Goal: Use online tool/utility: Utilize a website feature to perform a specific function

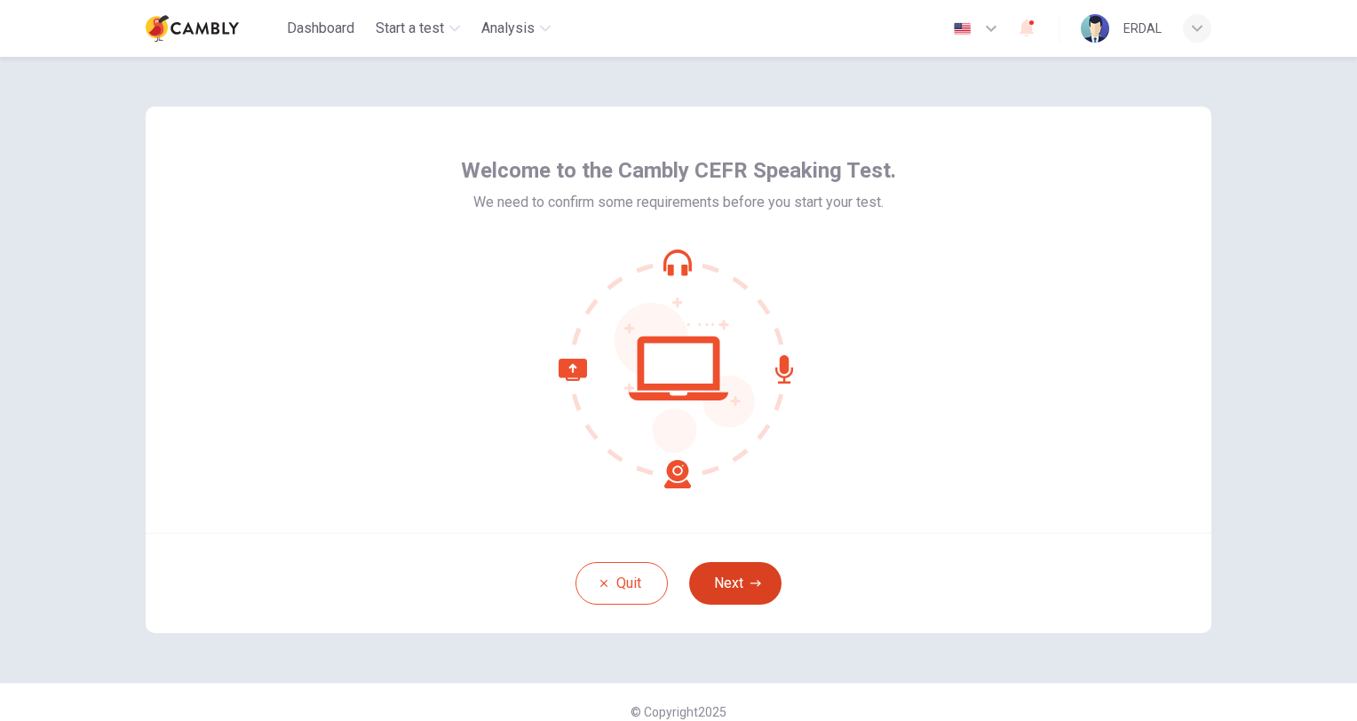
click at [717, 582] on button "Next" at bounding box center [735, 583] width 92 height 43
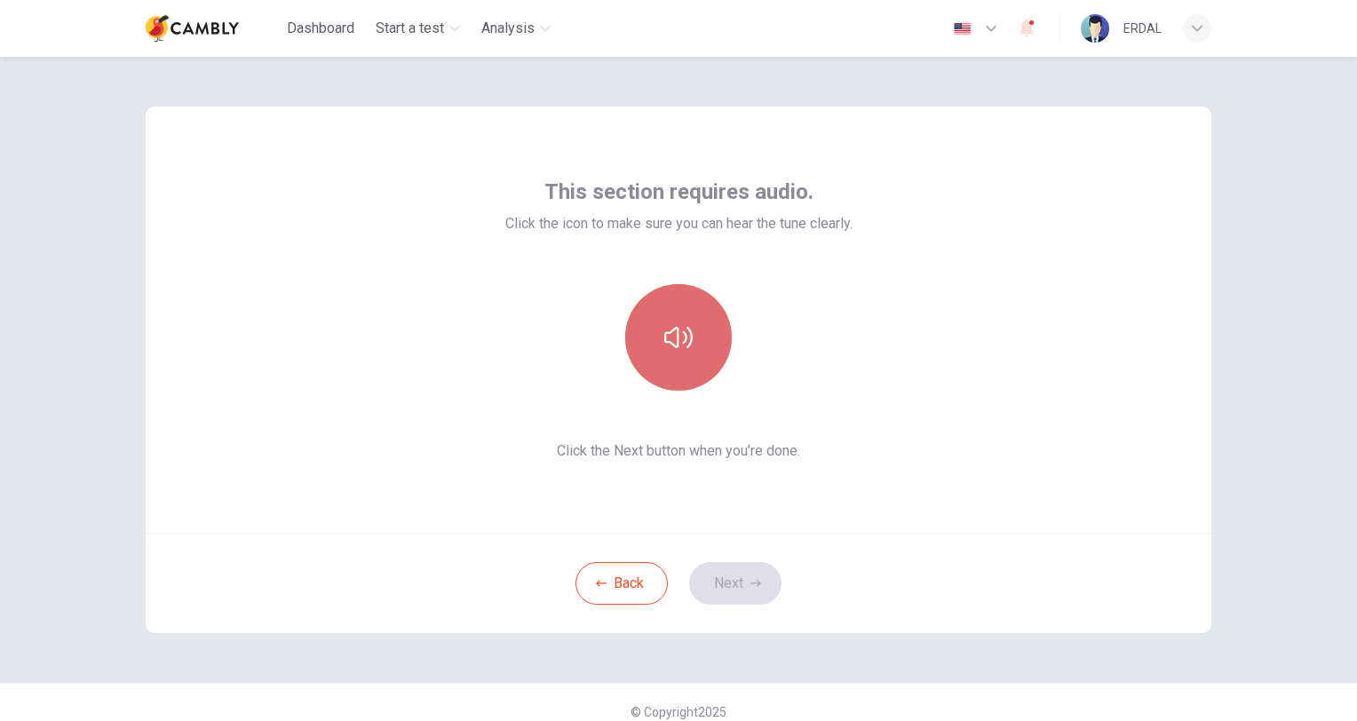
click at [667, 337] on icon "button" at bounding box center [678, 337] width 28 height 28
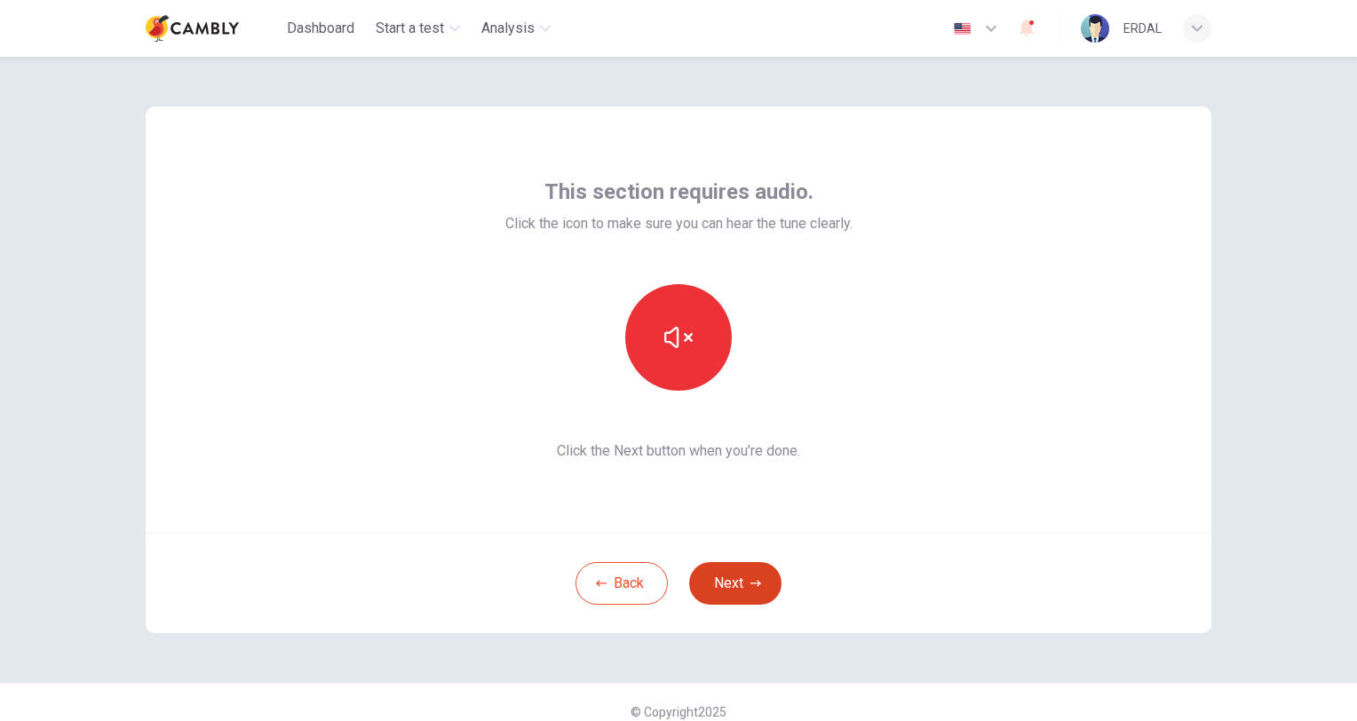
click at [728, 579] on button "Next" at bounding box center [735, 583] width 92 height 43
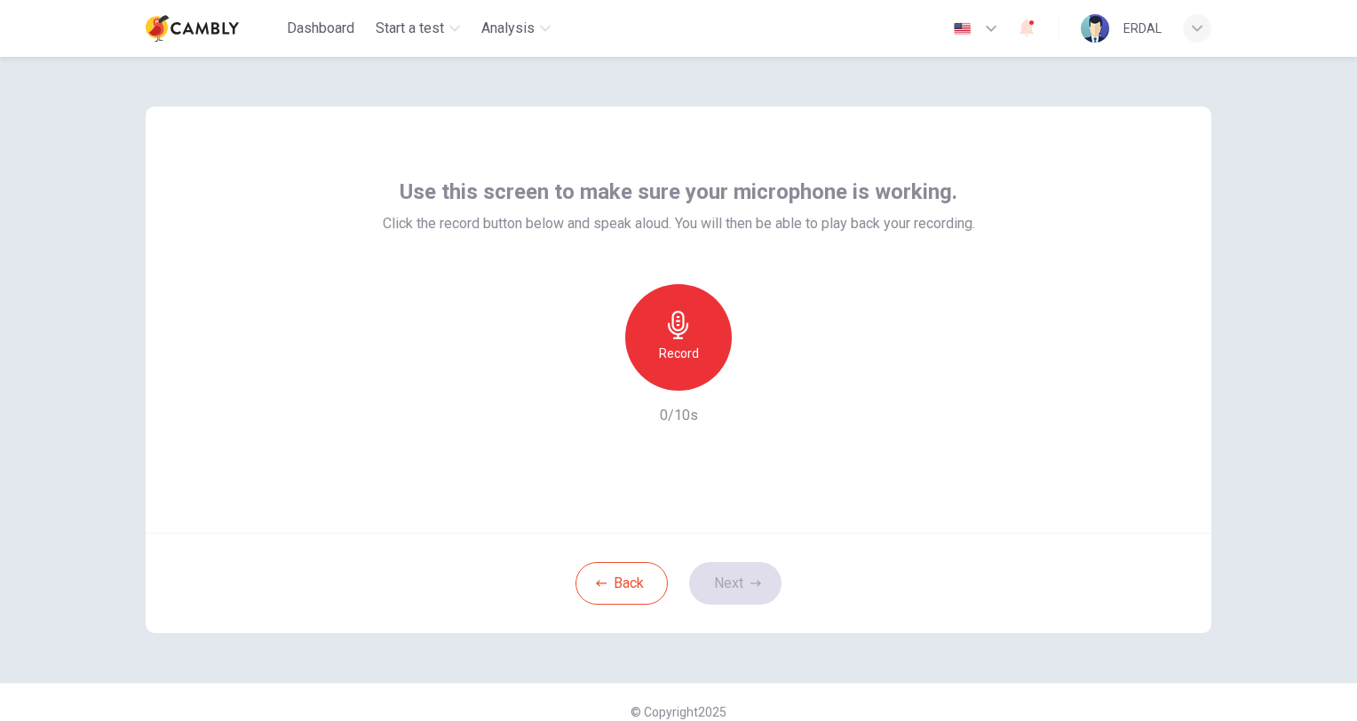
click at [680, 356] on h6 "Record" at bounding box center [679, 353] width 40 height 21
click at [677, 339] on div "Record" at bounding box center [678, 337] width 107 height 107
click at [765, 380] on div "button" at bounding box center [760, 376] width 28 height 28
click at [719, 597] on button "Next" at bounding box center [735, 583] width 92 height 43
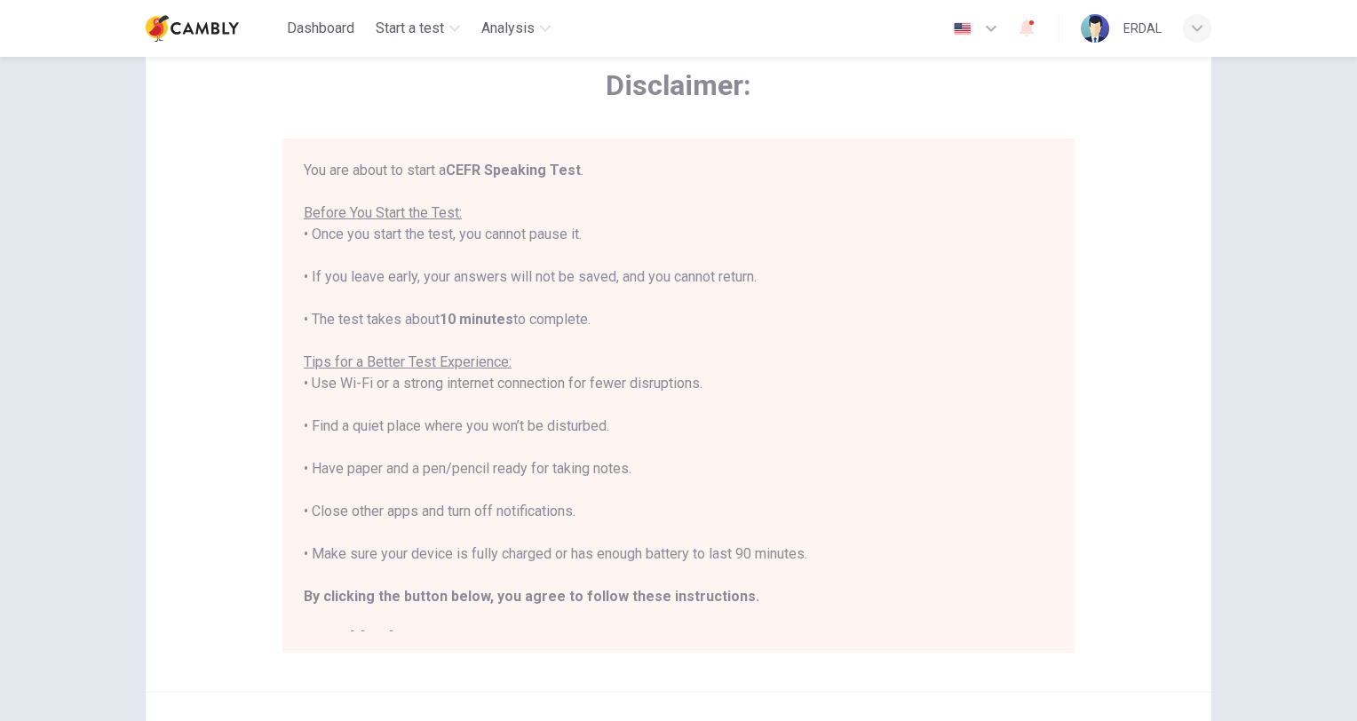
scroll to position [266, 0]
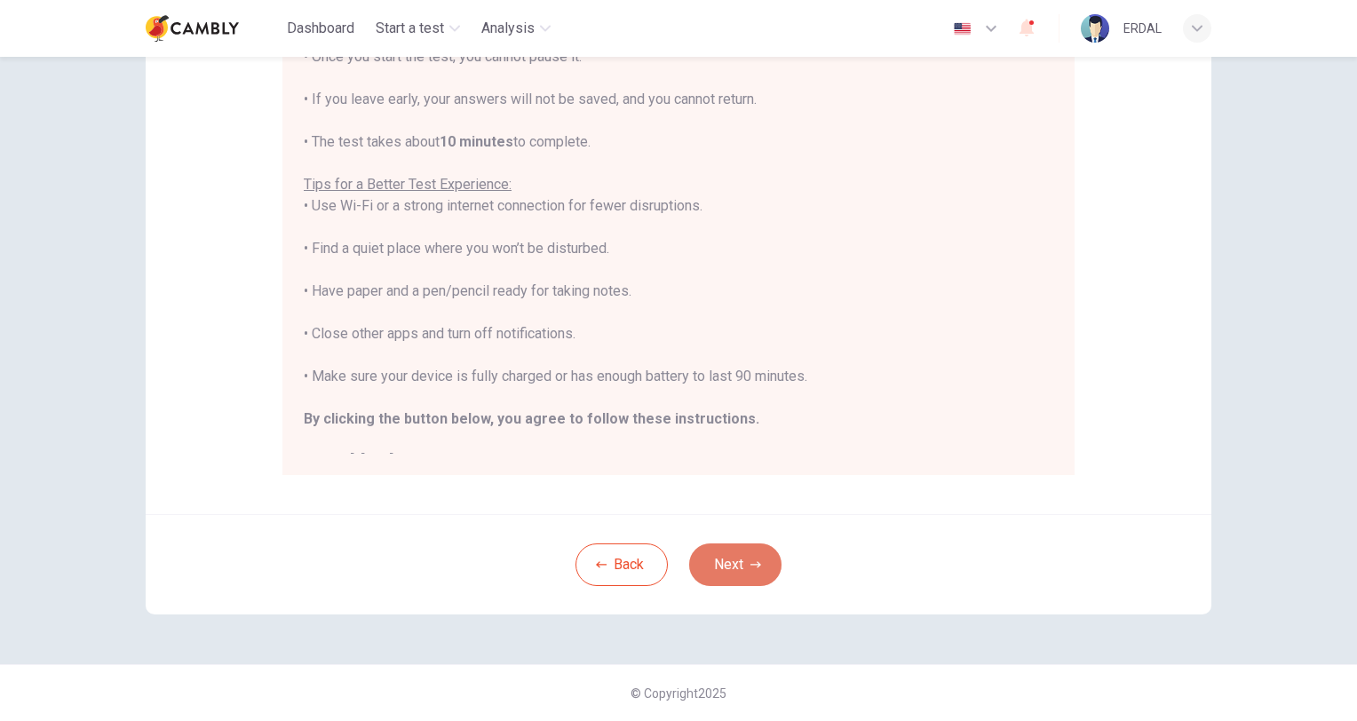
click at [717, 571] on button "Next" at bounding box center [735, 564] width 92 height 43
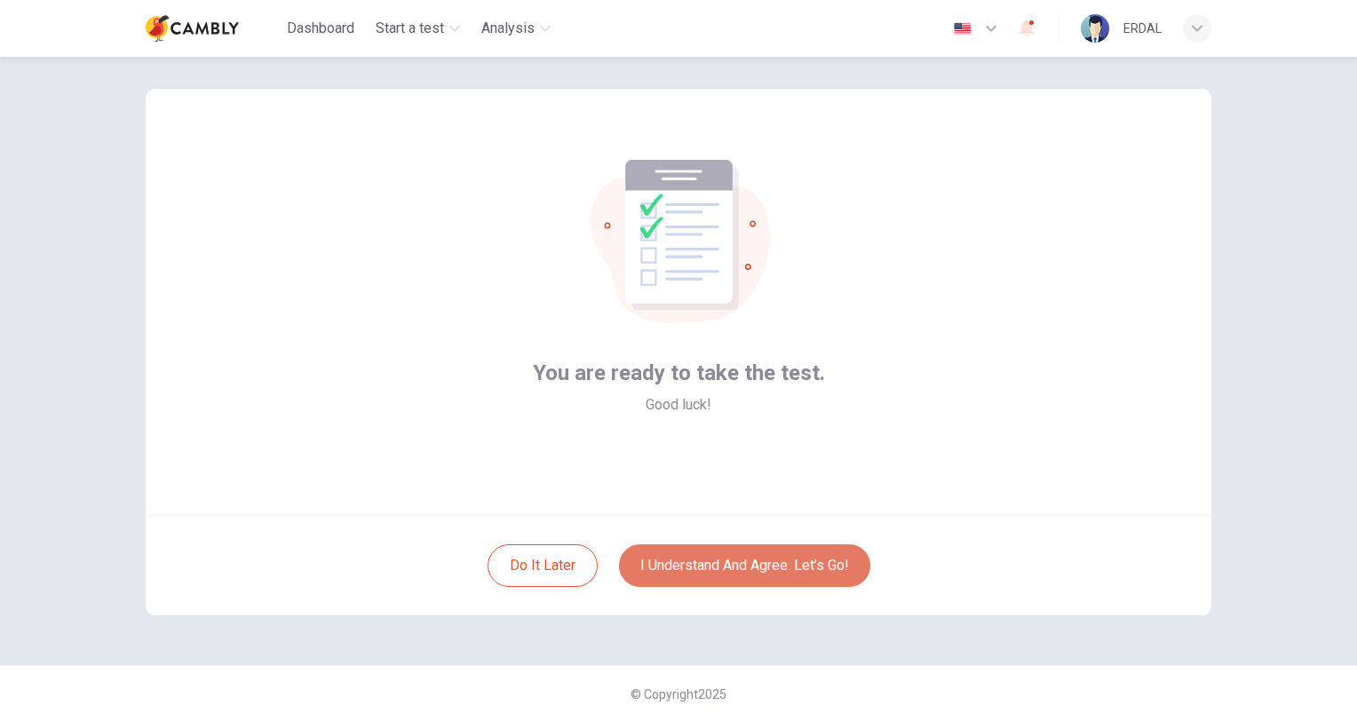
click at [717, 568] on button "I understand and agree. Let’s go!" at bounding box center [744, 565] width 251 height 43
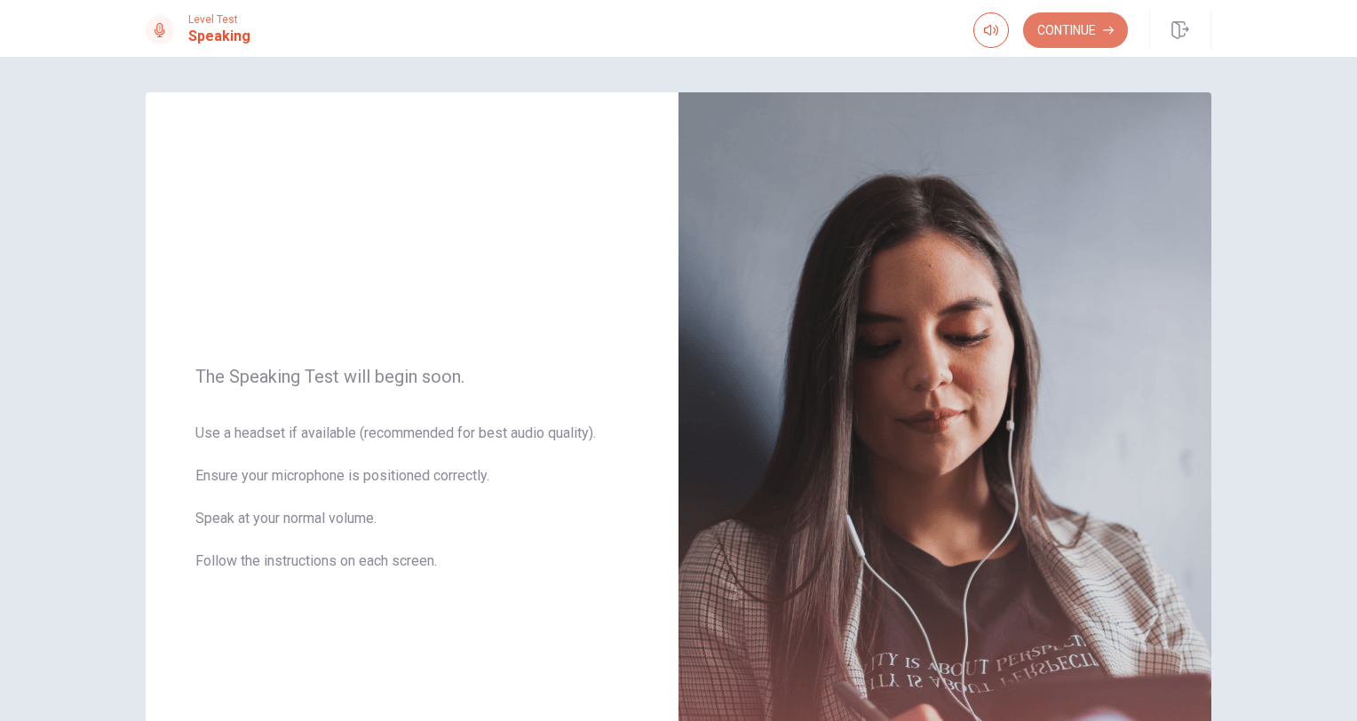
click at [1072, 33] on button "Continue" at bounding box center [1075, 30] width 105 height 36
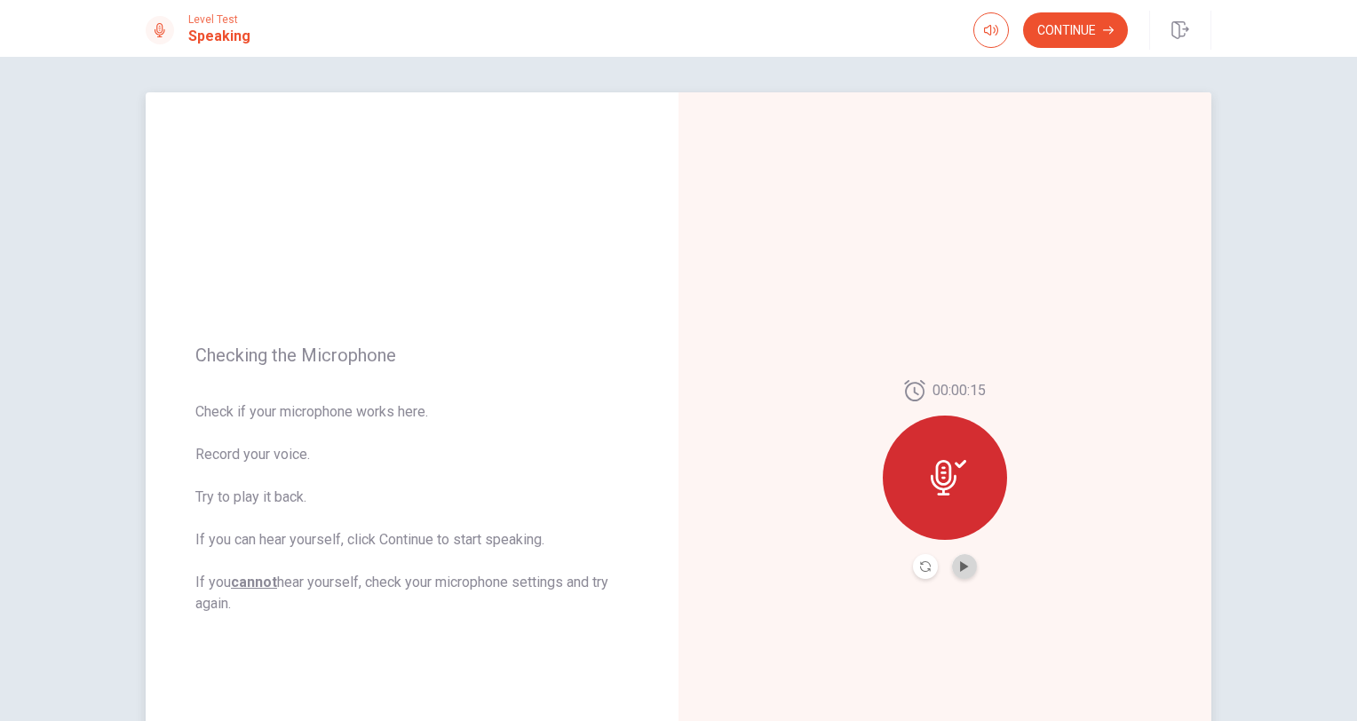
click at [966, 567] on button "Play Audio" at bounding box center [964, 566] width 25 height 25
click at [943, 479] on icon at bounding box center [944, 478] width 26 height 36
click at [1082, 30] on button "Continue" at bounding box center [1075, 30] width 105 height 36
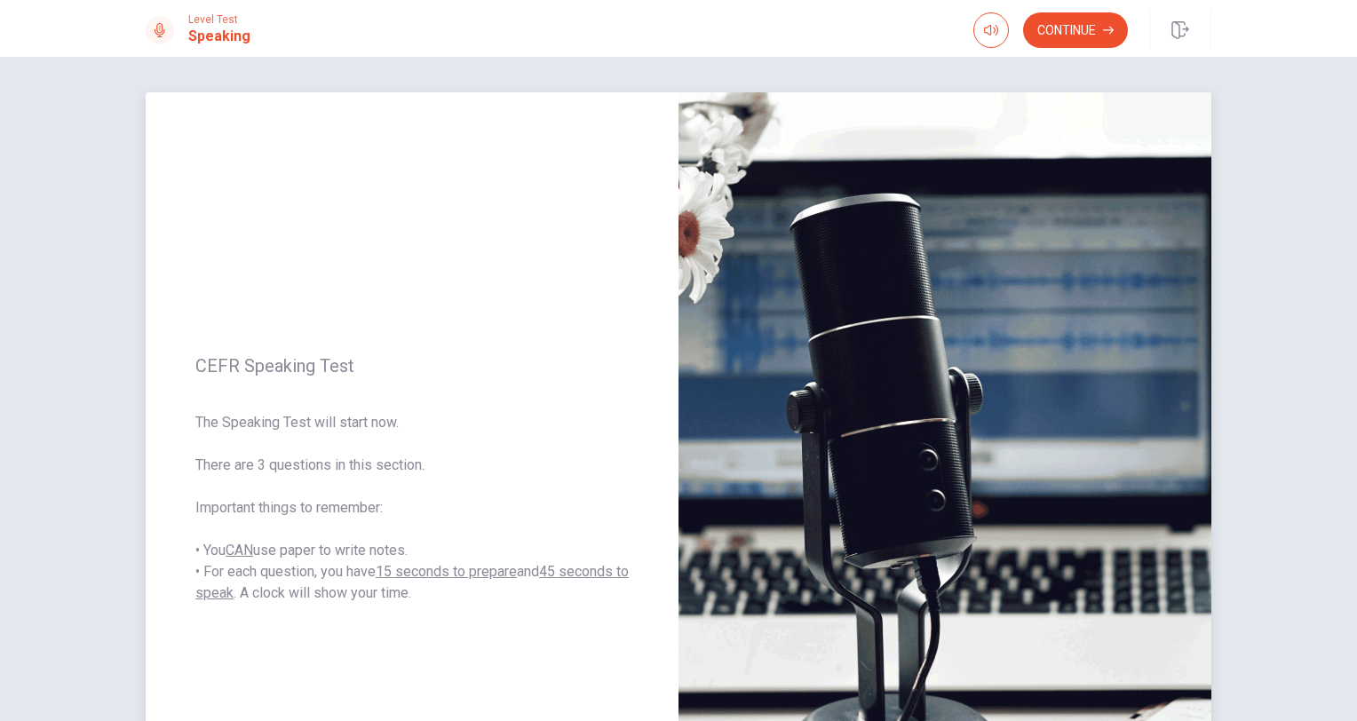
scroll to position [89, 0]
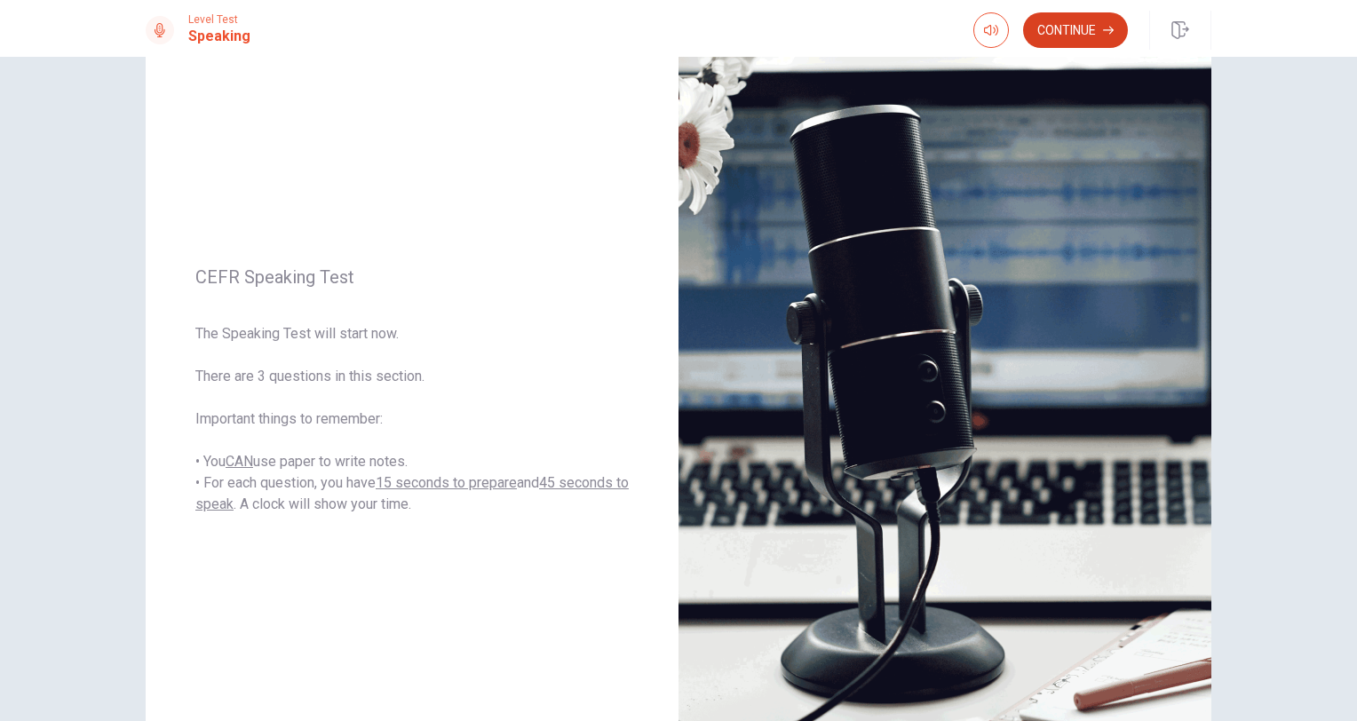
click at [1064, 34] on button "Continue" at bounding box center [1075, 30] width 105 height 36
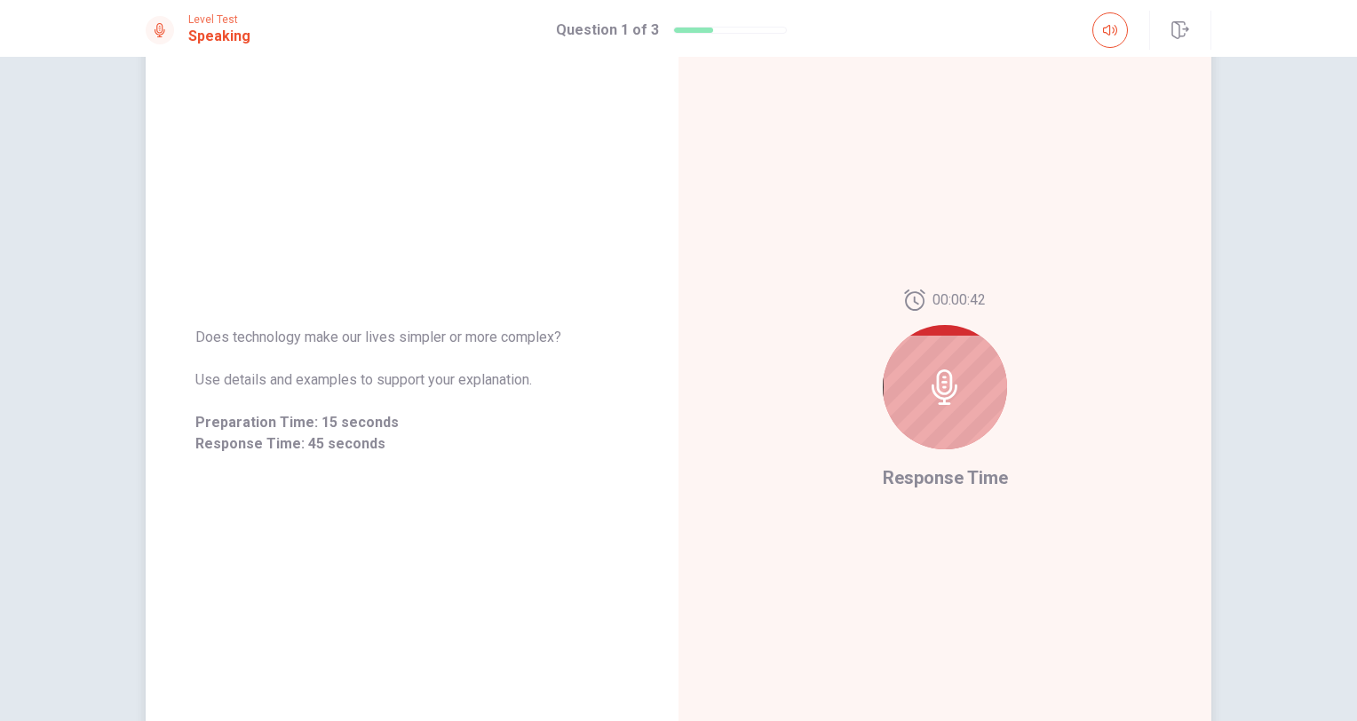
click at [942, 403] on icon at bounding box center [944, 387] width 26 height 36
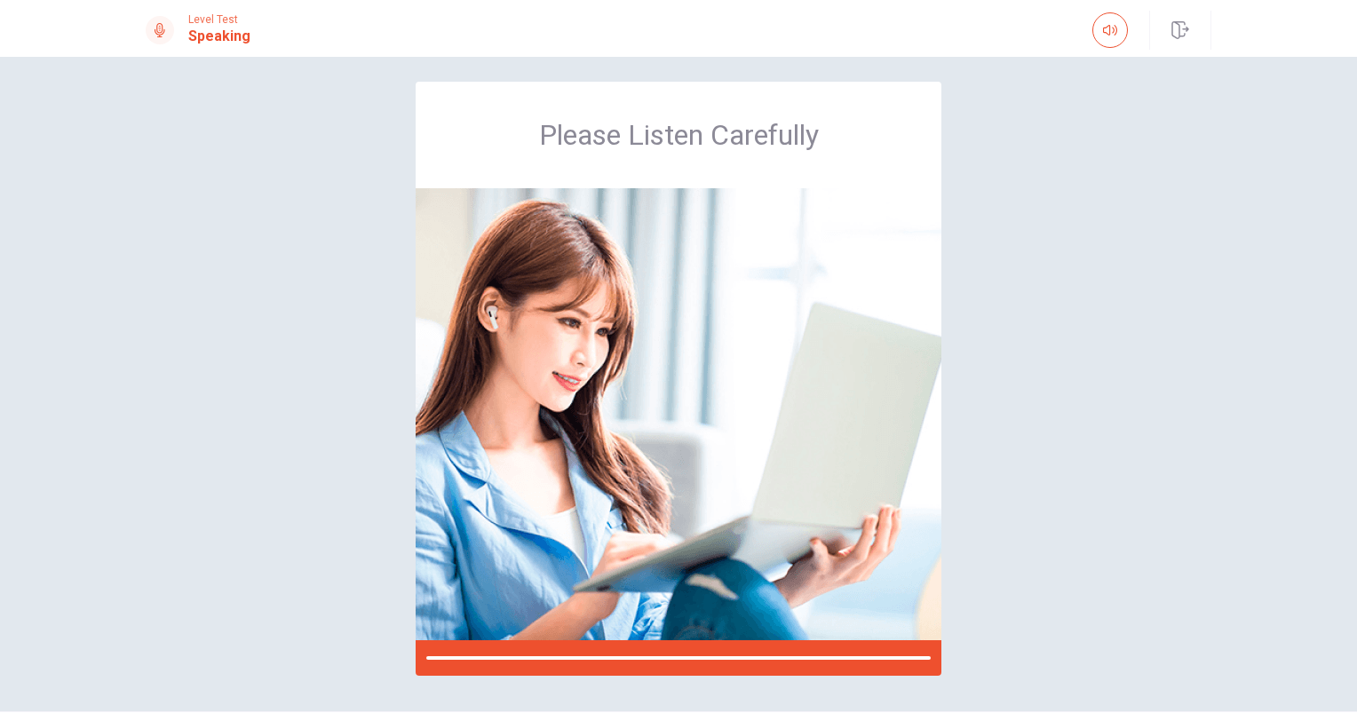
scroll to position [0, 0]
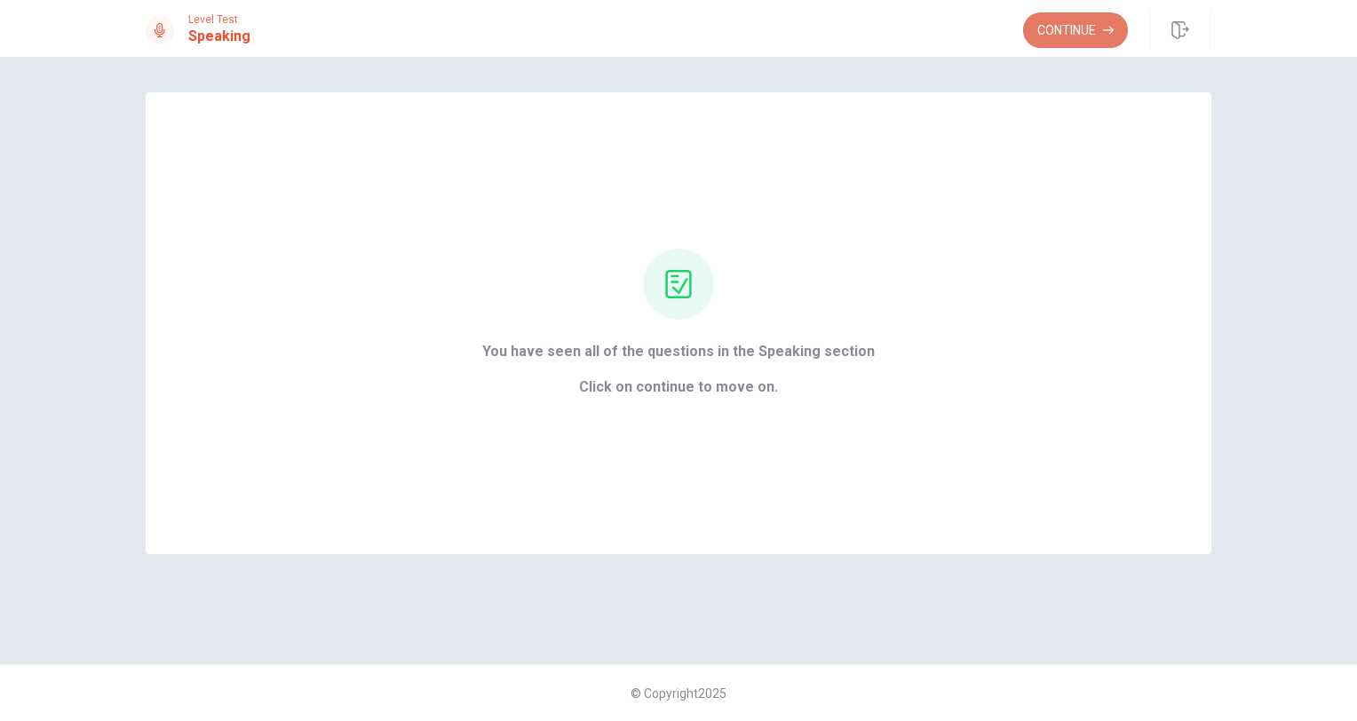
click at [1083, 33] on button "Continue" at bounding box center [1075, 30] width 105 height 36
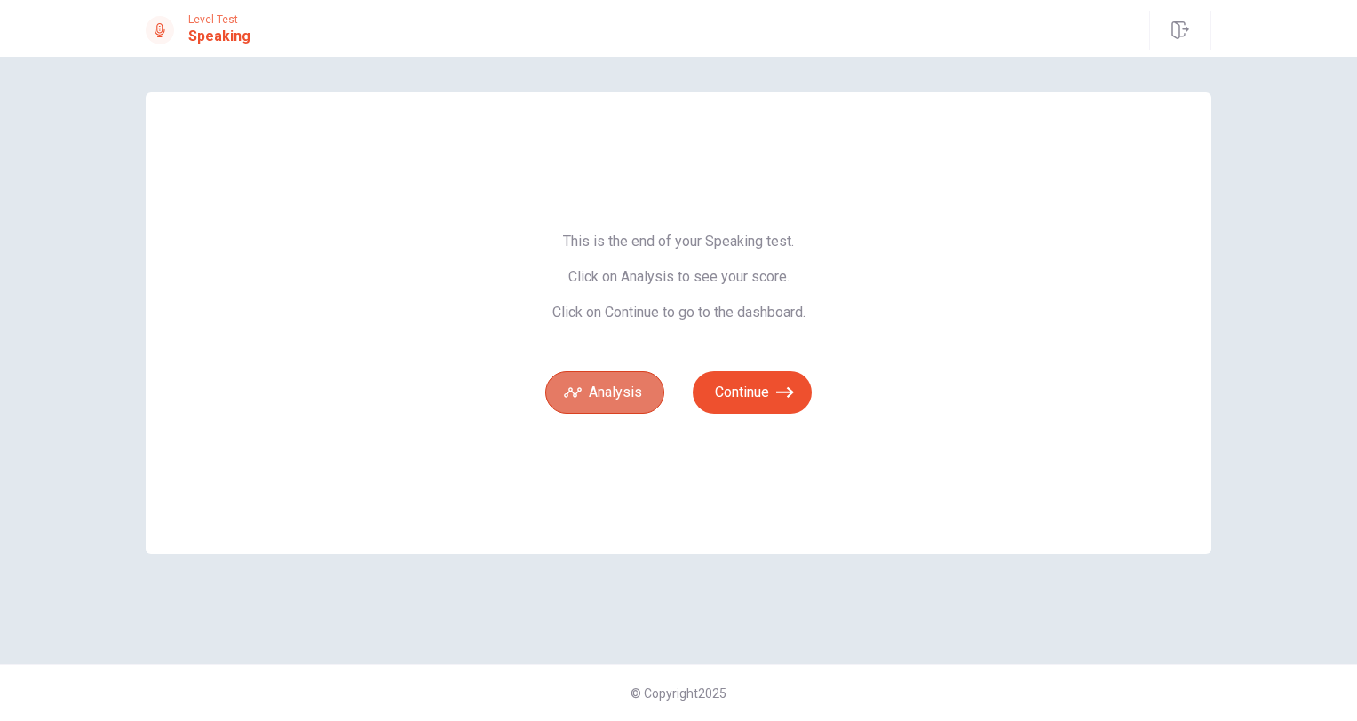
click at [633, 384] on button "Analysis" at bounding box center [604, 392] width 119 height 43
